Goal: Information Seeking & Learning: Learn about a topic

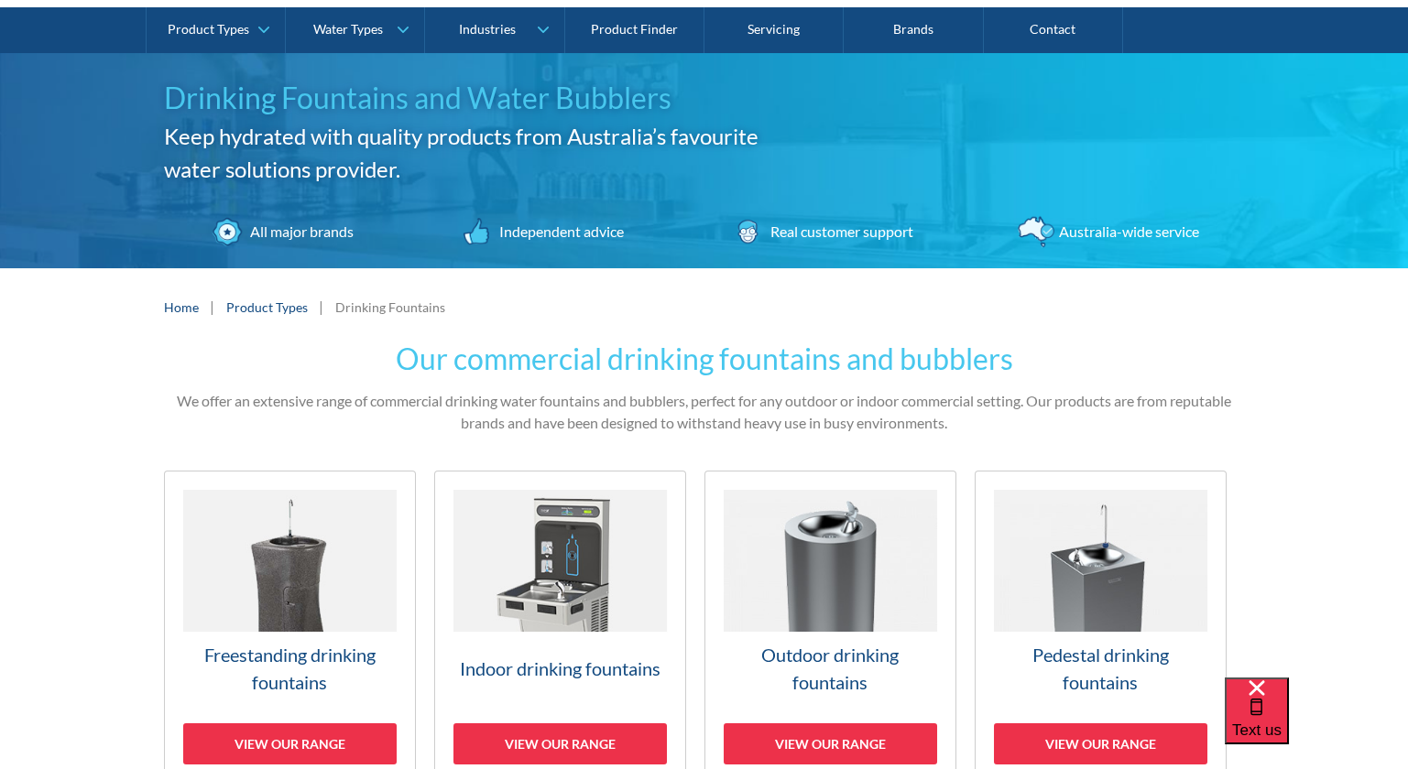
scroll to position [457, 0]
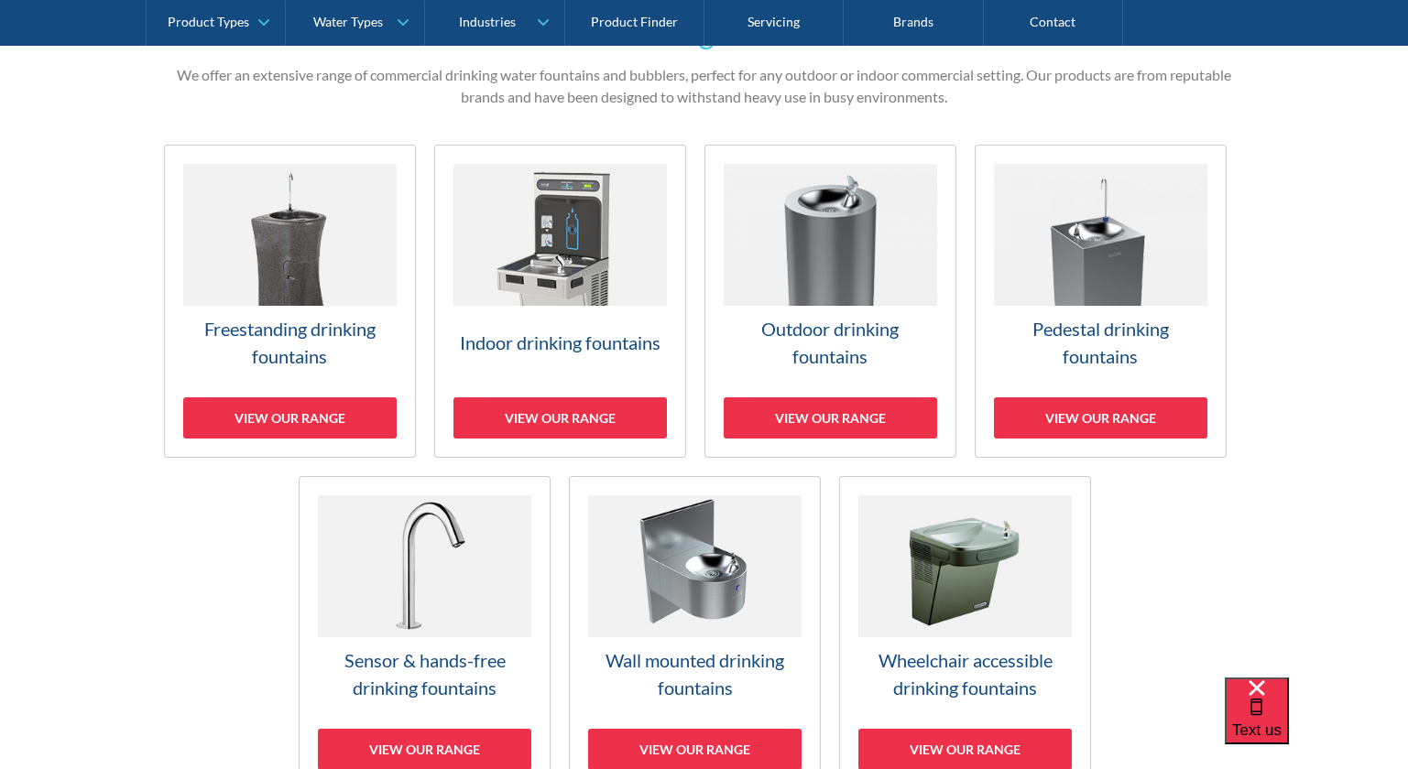
click at [872, 252] on img at bounding box center [830, 235] width 213 height 142
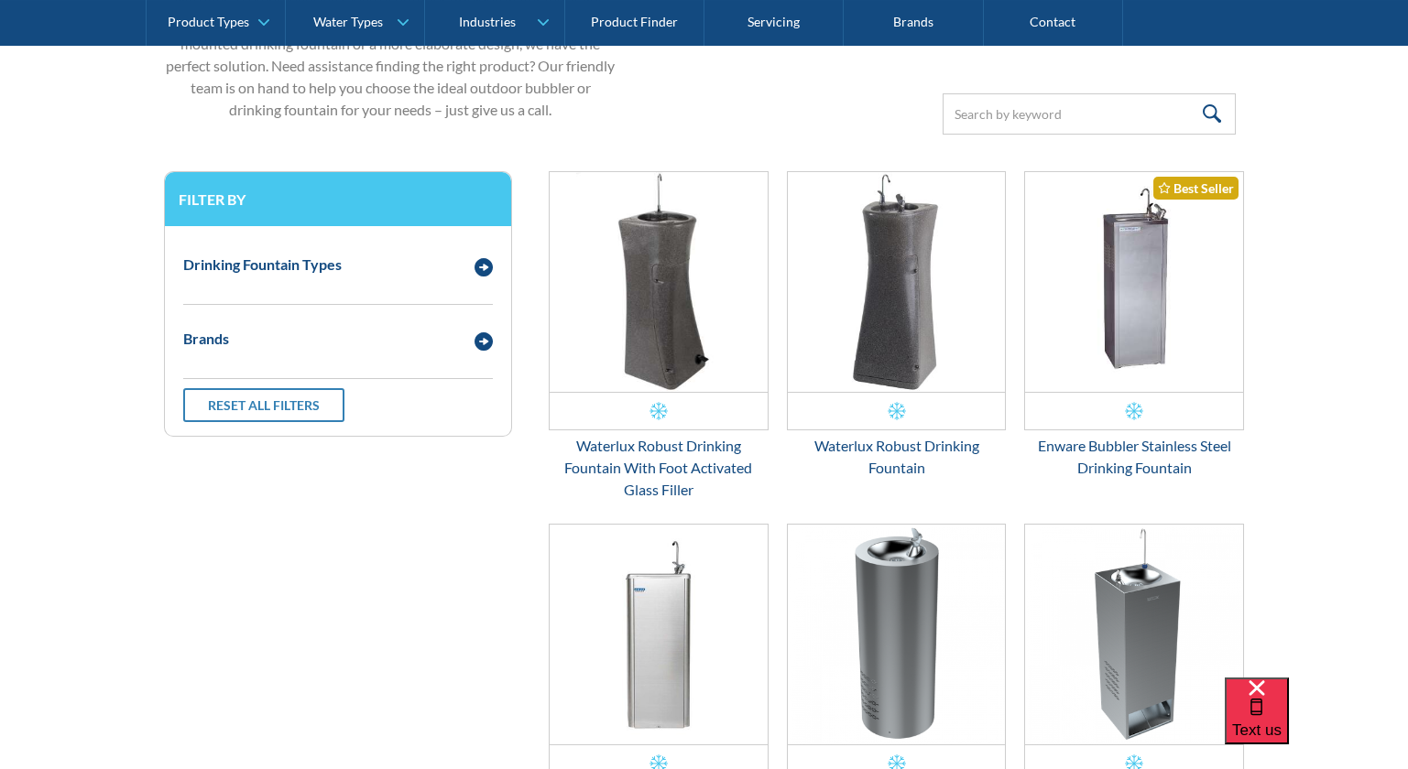
scroll to position [640, 0]
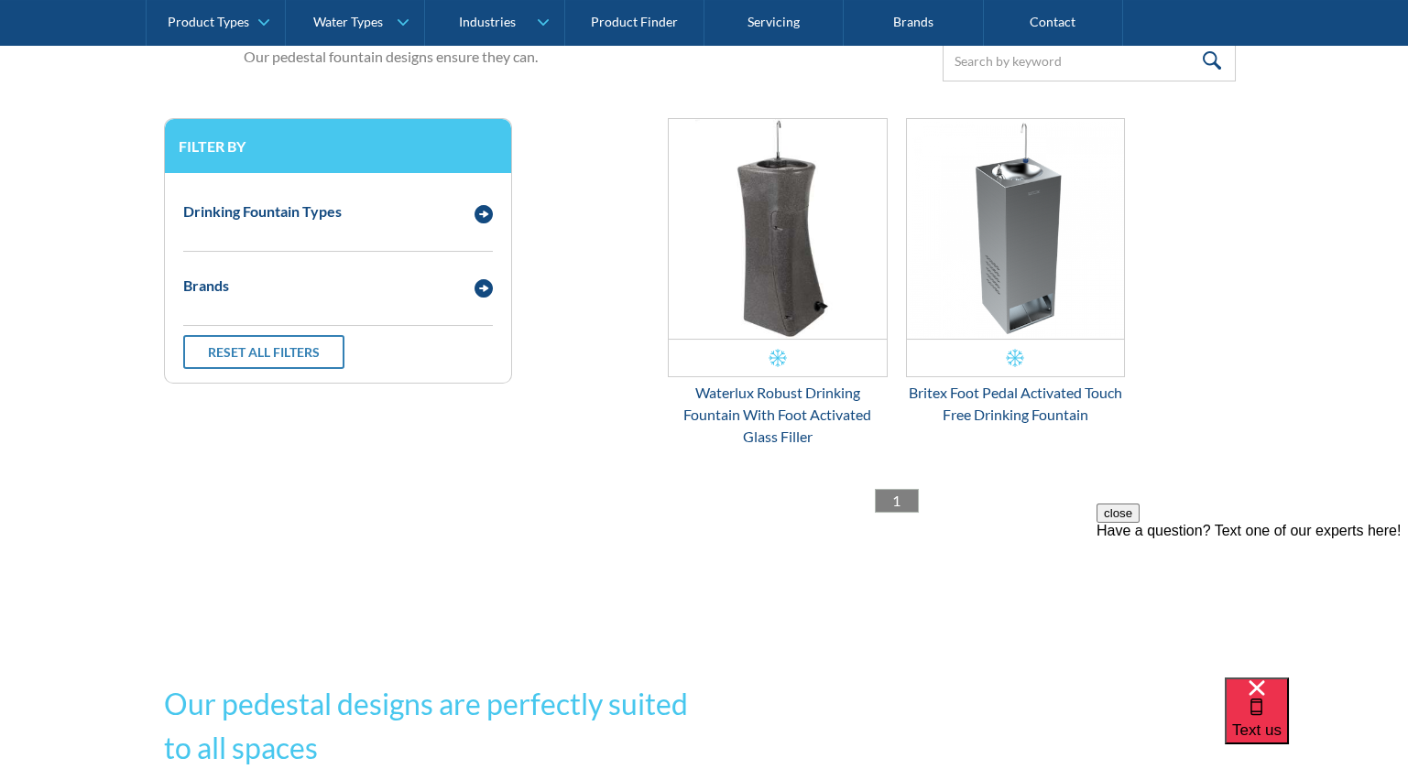
scroll to position [549, 0]
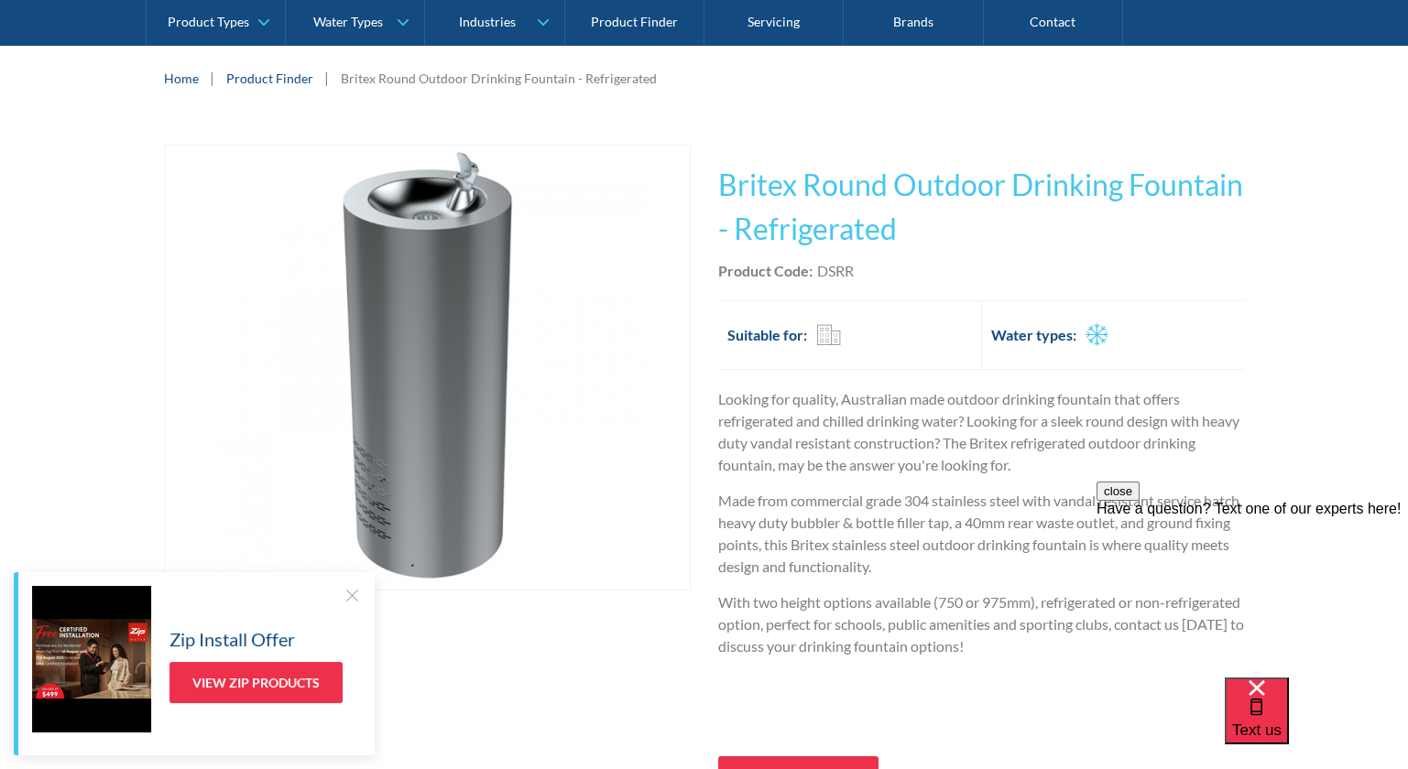
scroll to position [274, 0]
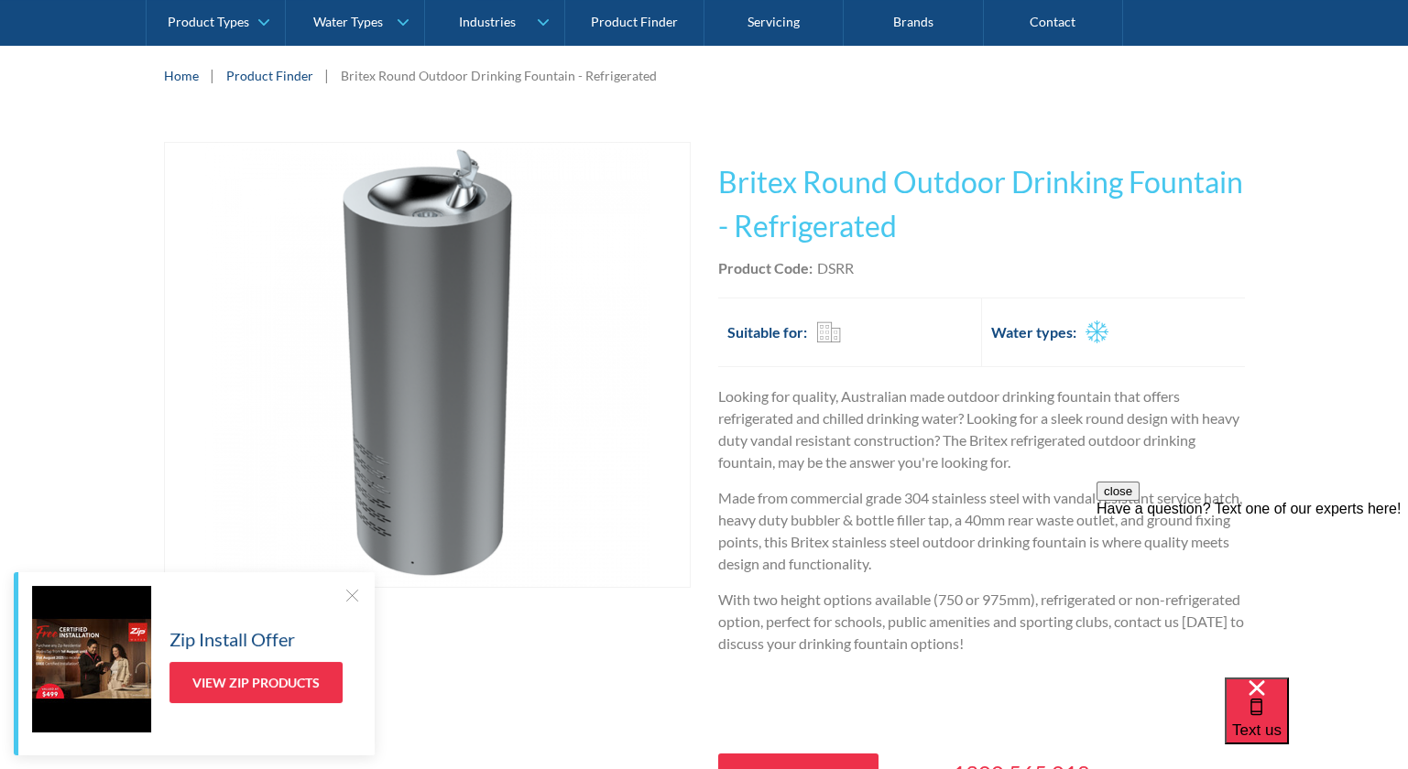
click at [354, 595] on div at bounding box center [352, 595] width 18 height 18
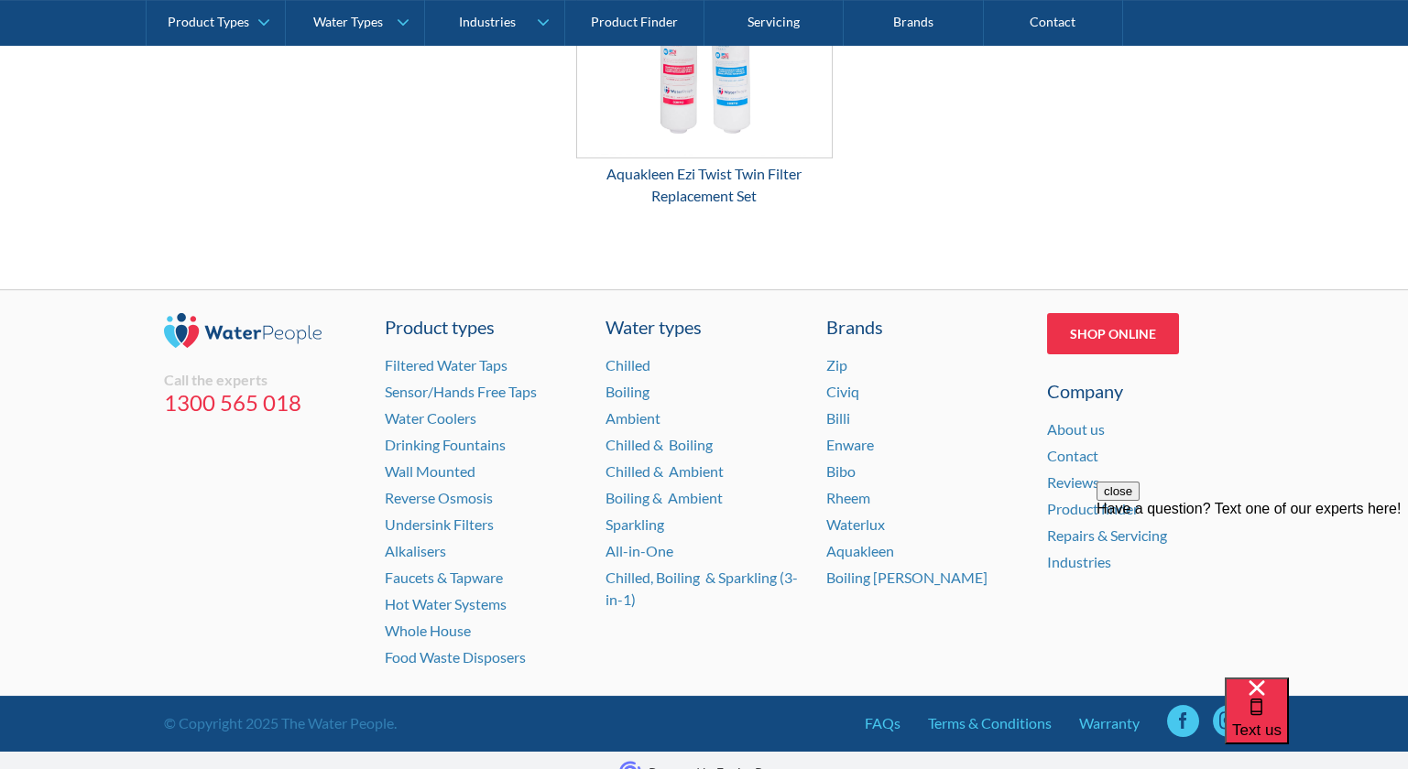
scroll to position [3022, 0]
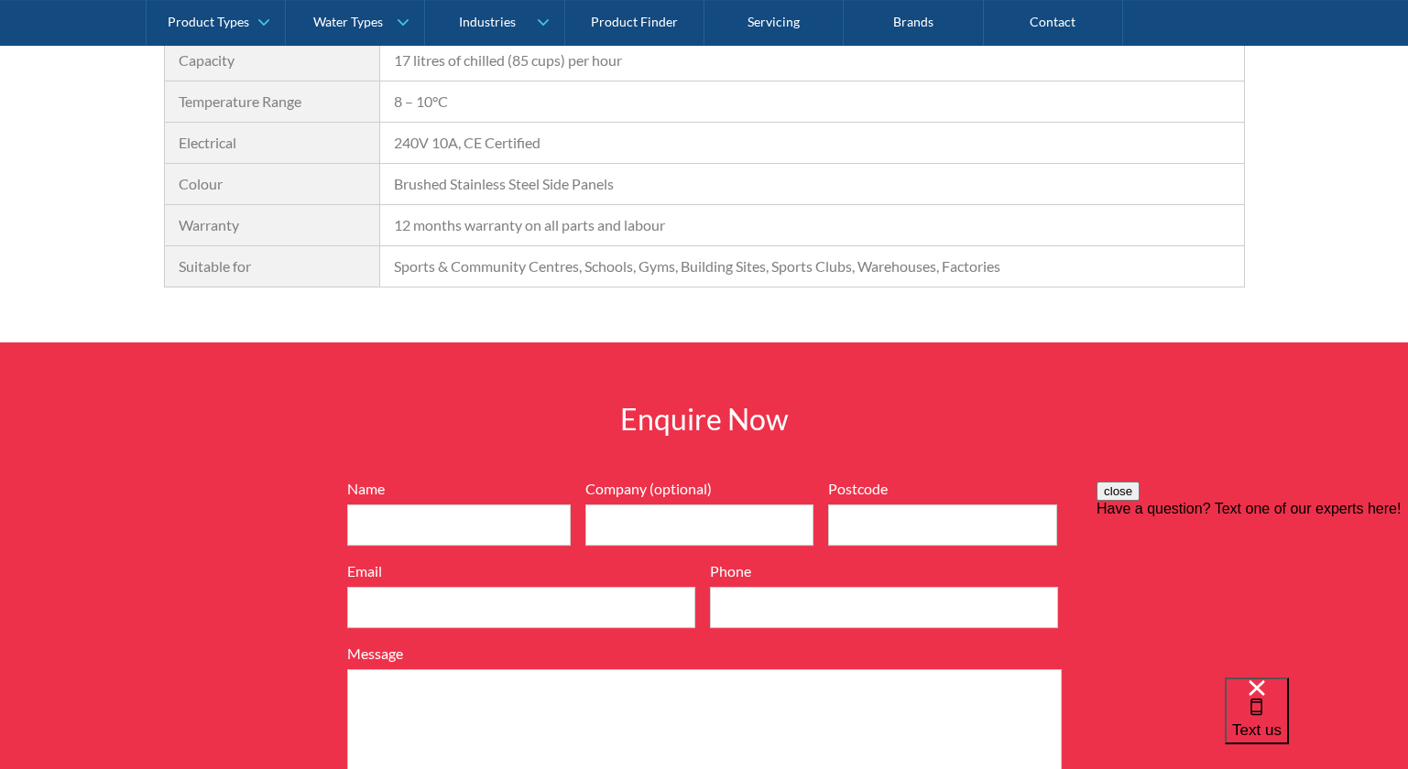
scroll to position [1807, 0]
